Goal: Task Accomplishment & Management: Manage account settings

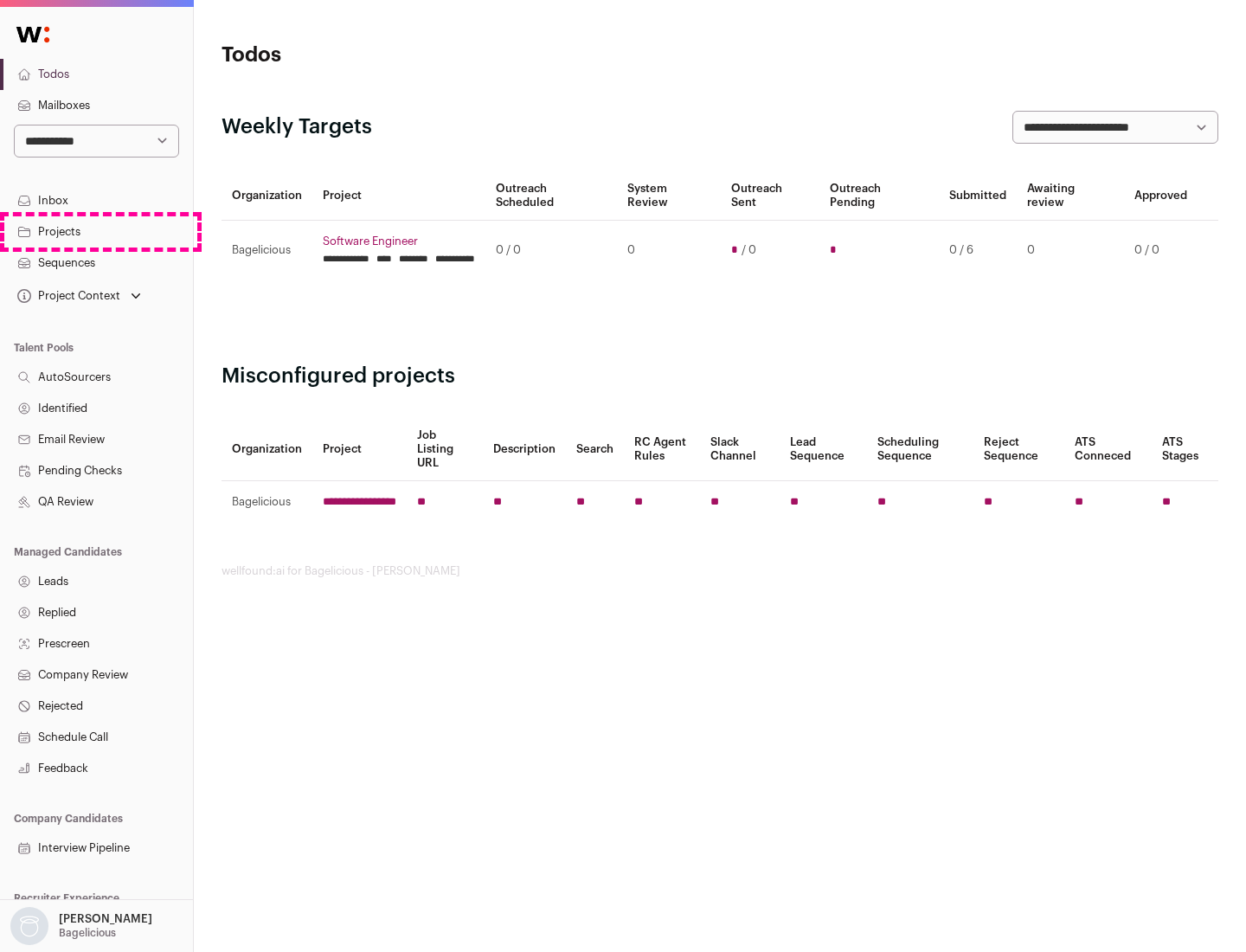
click at [96, 231] on link "Projects" at bounding box center [96, 232] width 193 height 31
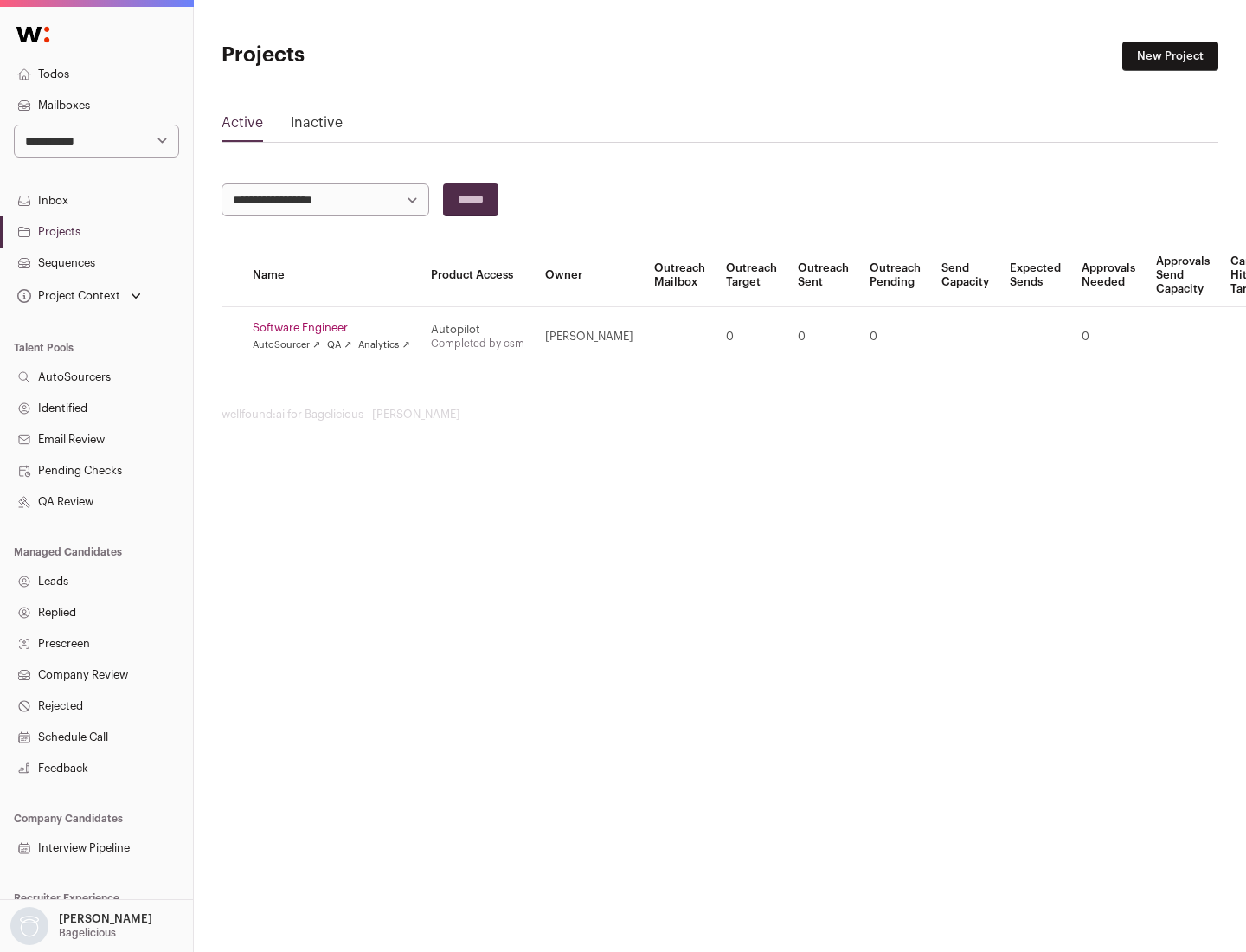
click at [337, 328] on link "Software Engineer" at bounding box center [331, 328] width 157 height 14
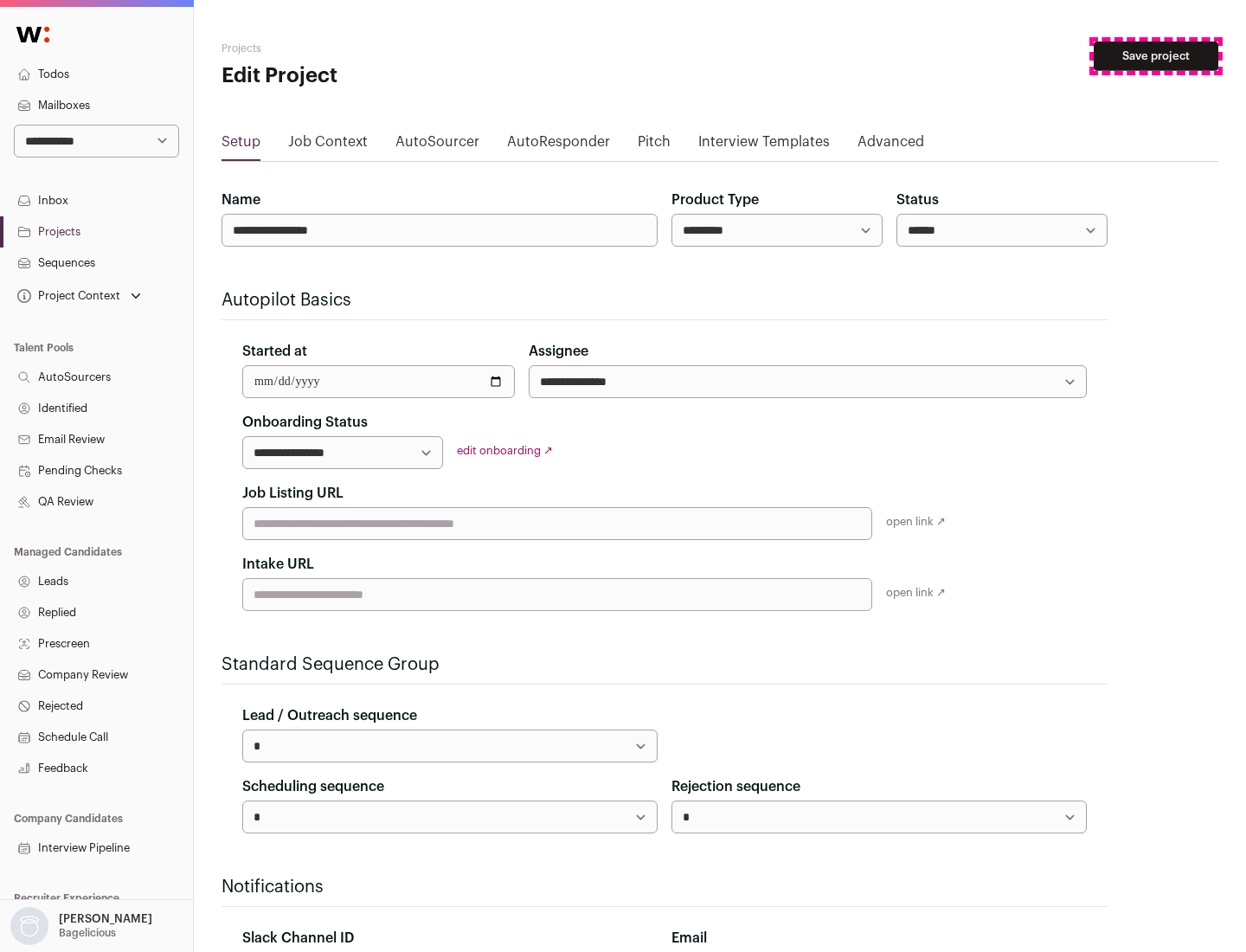
click at [1156, 56] on button "Save project" at bounding box center [1155, 56] width 125 height 30
